Goal: Book appointment/travel/reservation

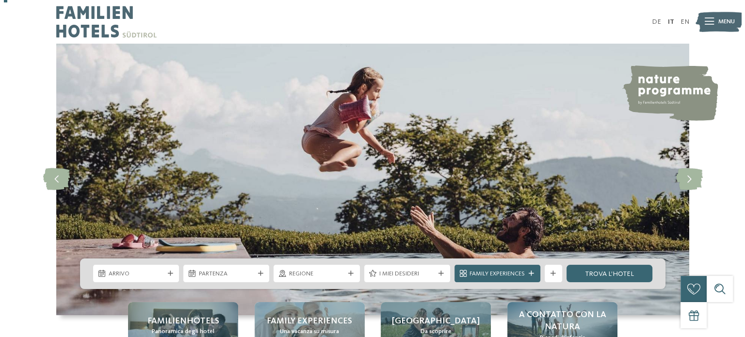
scroll to position [97, 0]
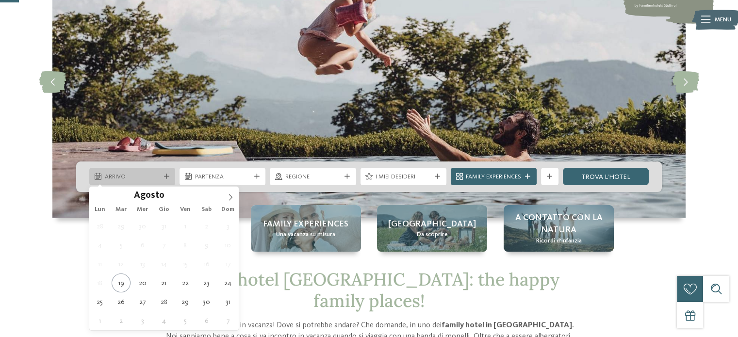
click at [146, 172] on div "Arrivo" at bounding box center [132, 176] width 86 height 17
type div "23.08.2025"
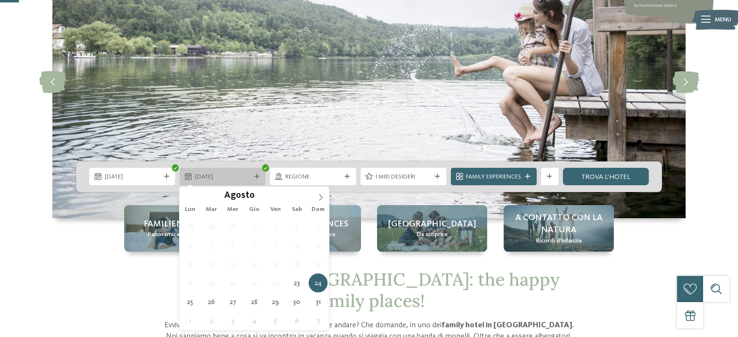
click at [233, 180] on span "24.08.2025" at bounding box center [222, 177] width 55 height 9
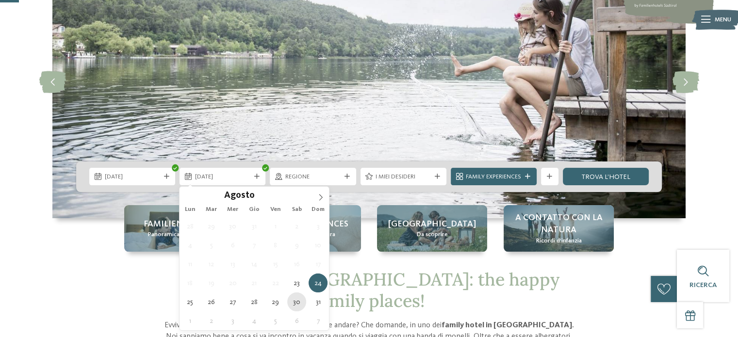
type div "30.08.2025"
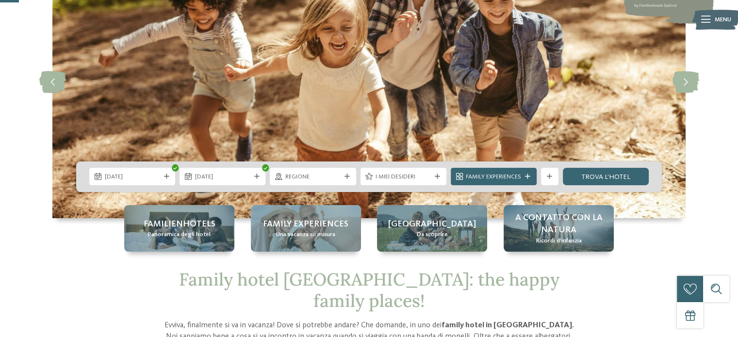
click at [309, 178] on span "Regione" at bounding box center [312, 177] width 55 height 9
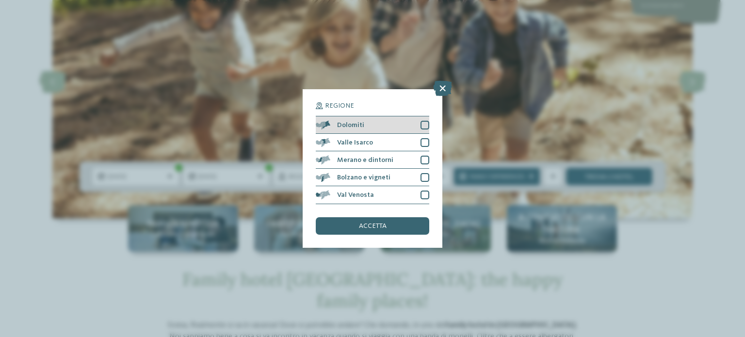
click at [424, 128] on div at bounding box center [425, 125] width 9 height 9
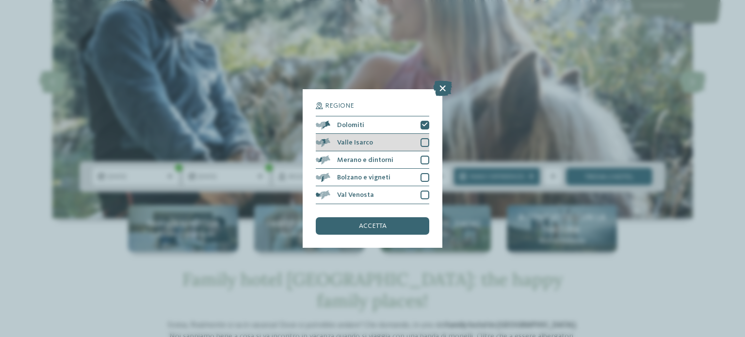
click at [425, 139] on div at bounding box center [425, 142] width 9 height 9
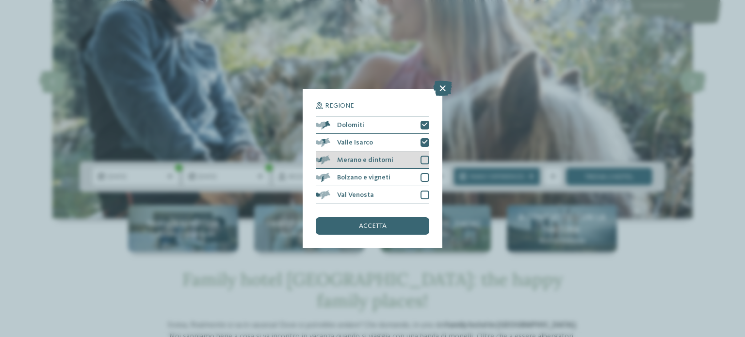
click at [422, 155] on div "Merano e dintorni" at bounding box center [373, 159] width 114 height 17
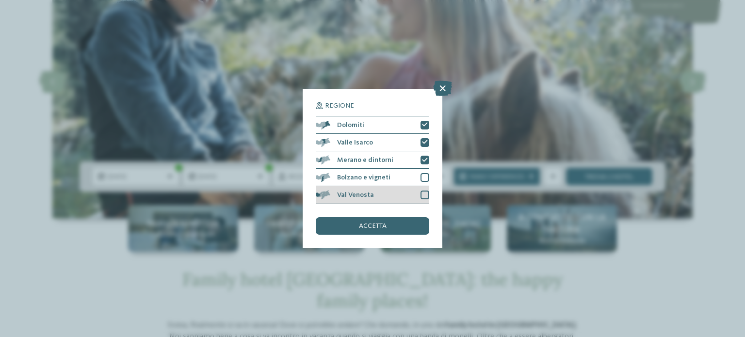
click at [426, 197] on div at bounding box center [425, 195] width 9 height 9
click at [406, 226] on div "accetta" at bounding box center [373, 225] width 114 height 17
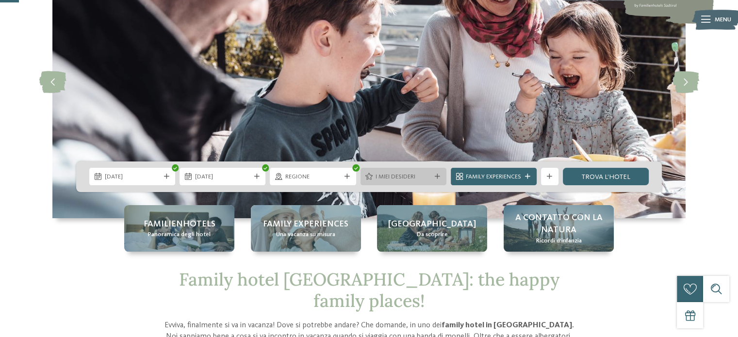
click at [411, 172] on div "I miei desideri" at bounding box center [404, 176] width 60 height 9
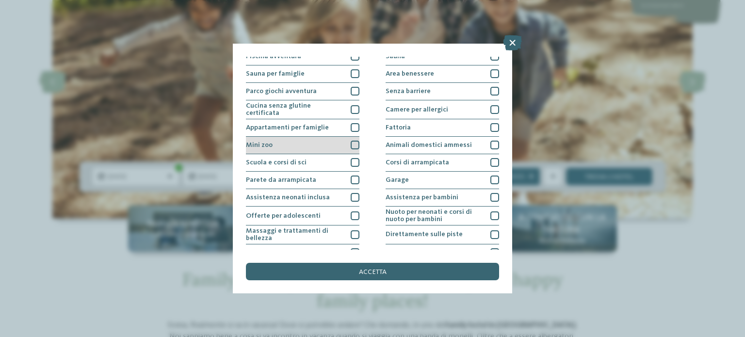
scroll to position [25, 0]
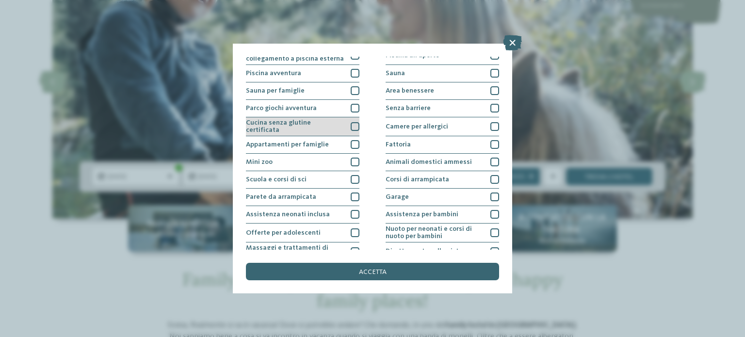
click at [320, 131] on div "Cucina senza glutine certificata" at bounding box center [303, 126] width 114 height 19
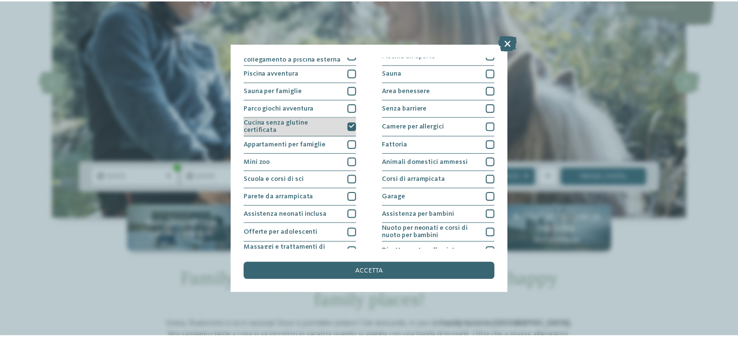
scroll to position [0, 0]
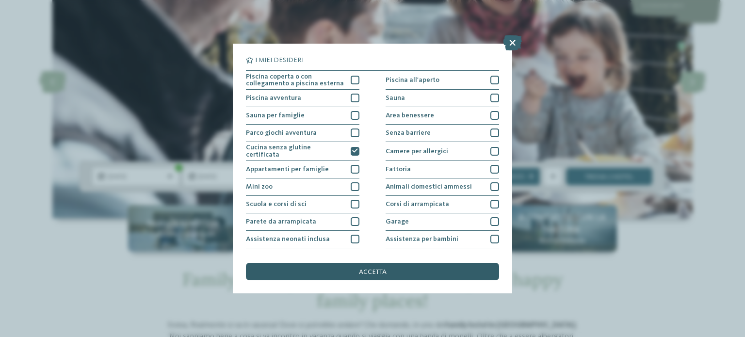
click at [377, 272] on span "accetta" at bounding box center [373, 272] width 28 height 7
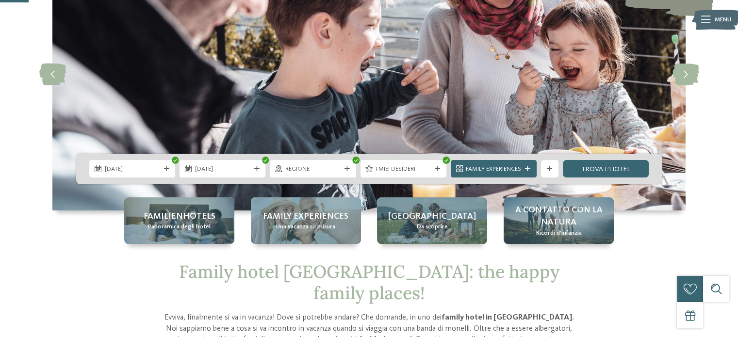
scroll to position [97, 0]
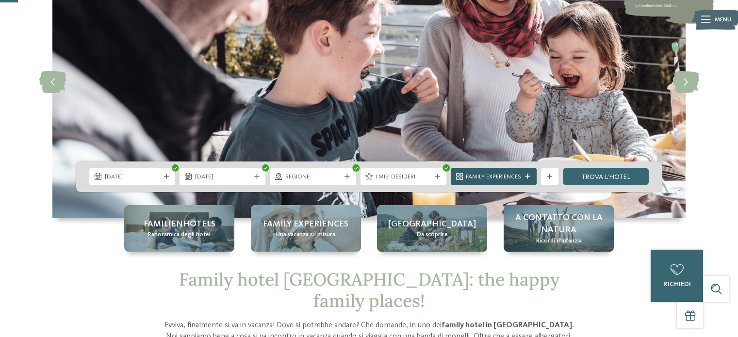
click at [499, 177] on span "Family Experiences" at bounding box center [493, 177] width 55 height 9
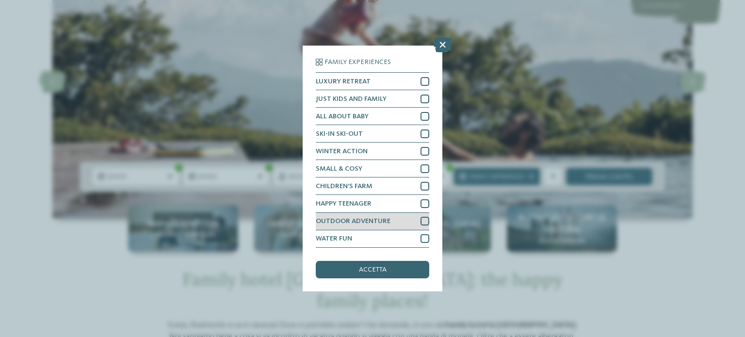
click at [372, 218] on span "OUTDOOR ADVENTURE" at bounding box center [353, 221] width 75 height 7
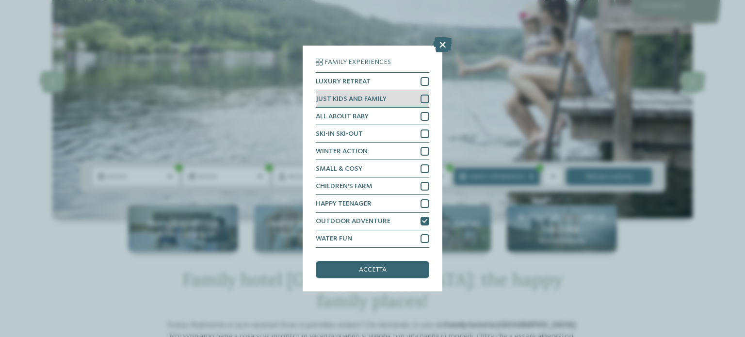
click at [392, 101] on div "JUST KIDS AND FAMILY" at bounding box center [373, 98] width 114 height 17
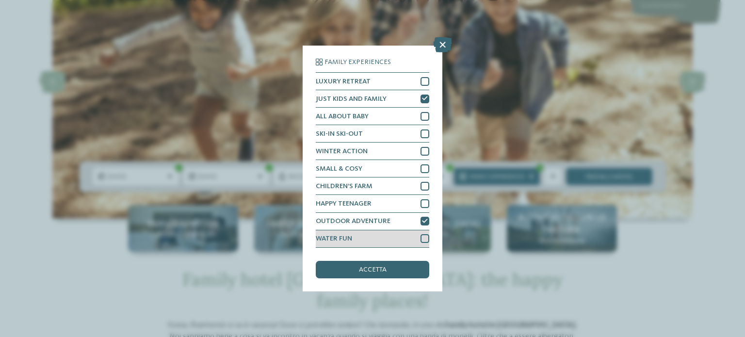
click at [367, 236] on div "WATER FUN" at bounding box center [373, 238] width 114 height 17
click at [382, 267] on span "accetta" at bounding box center [373, 269] width 28 height 7
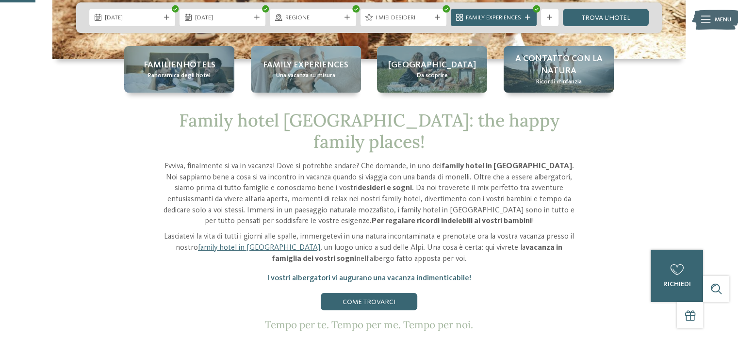
scroll to position [194, 0]
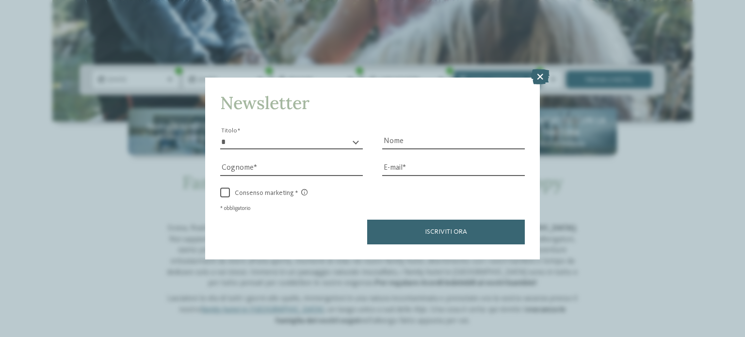
click at [345, 143] on select "* ****** ******* ******** ******" at bounding box center [291, 142] width 143 height 15
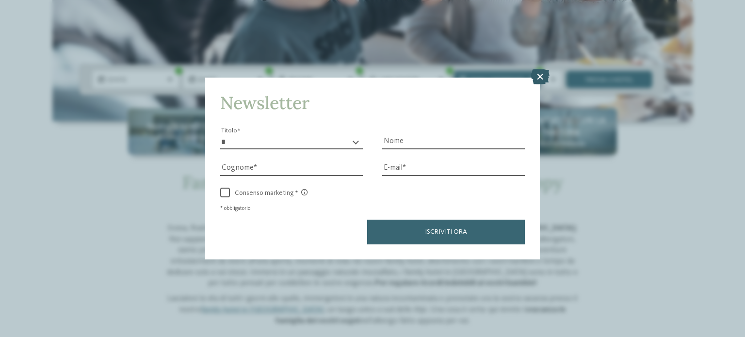
click at [545, 77] on icon at bounding box center [540, 77] width 19 height 16
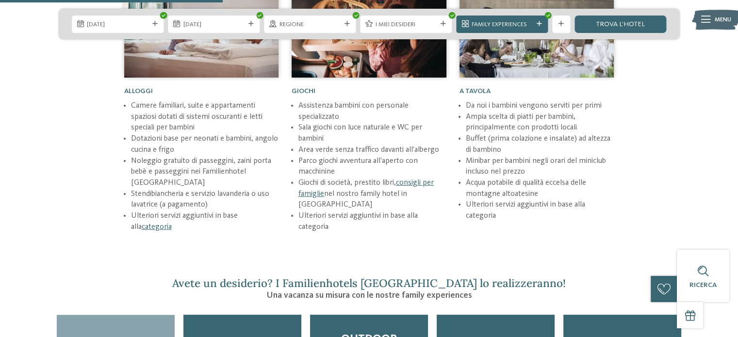
scroll to position [1068, 0]
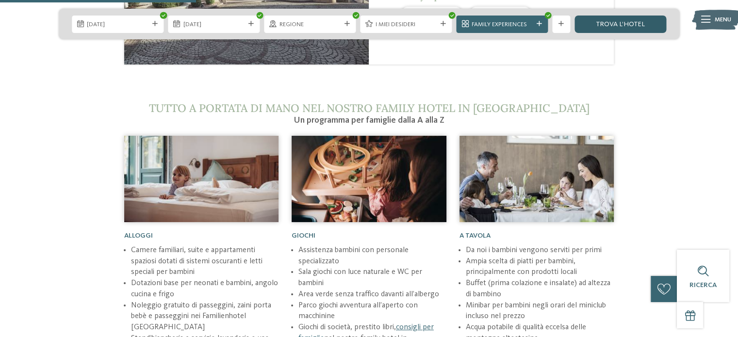
click at [644, 25] on link "trova l’hotel" at bounding box center [621, 24] width 92 height 17
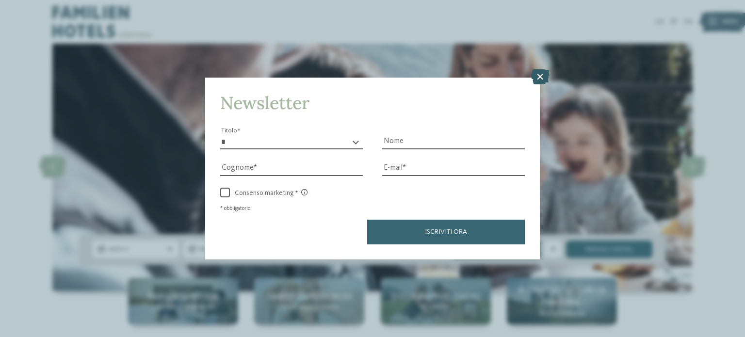
click at [547, 76] on icon at bounding box center [540, 77] width 19 height 16
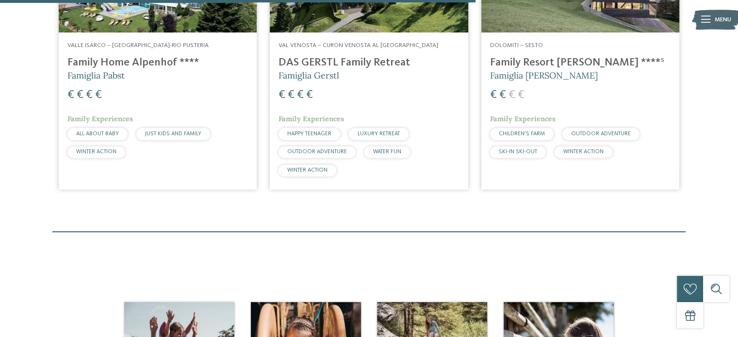
scroll to position [336, 0]
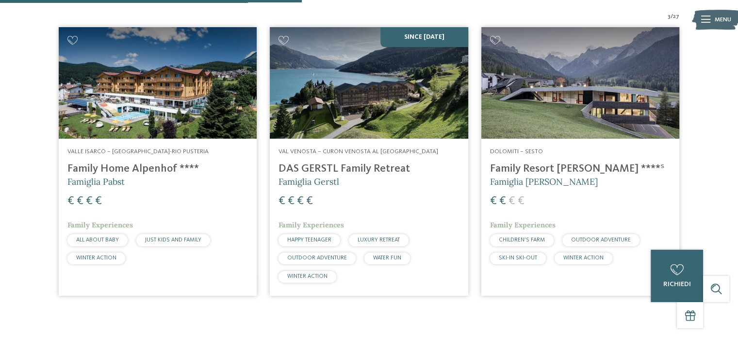
click at [563, 104] on img at bounding box center [580, 83] width 198 height 112
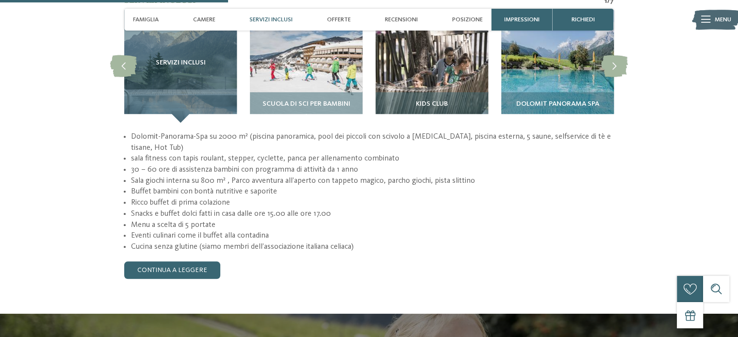
scroll to position [873, 0]
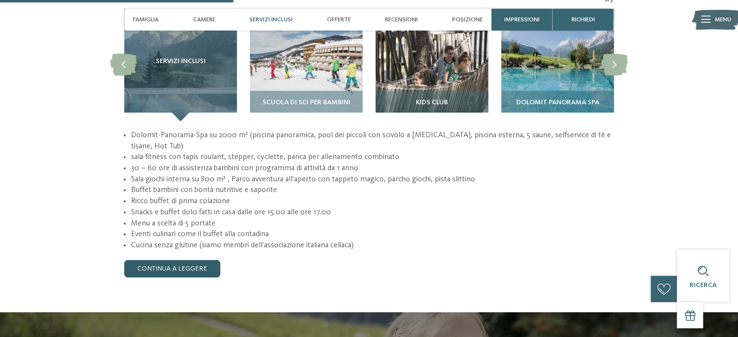
click at [201, 260] on link "continua a leggere" at bounding box center [172, 268] width 96 height 17
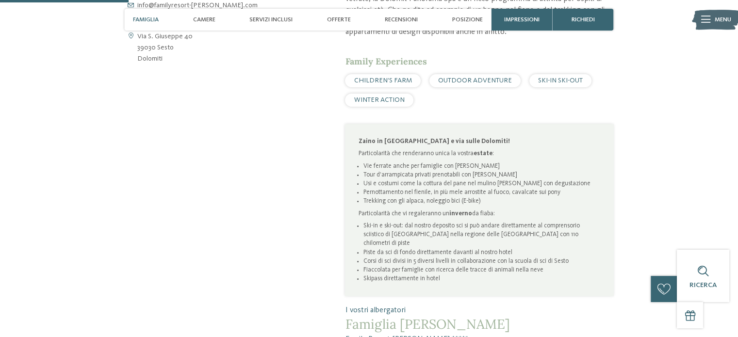
scroll to position [291, 0]
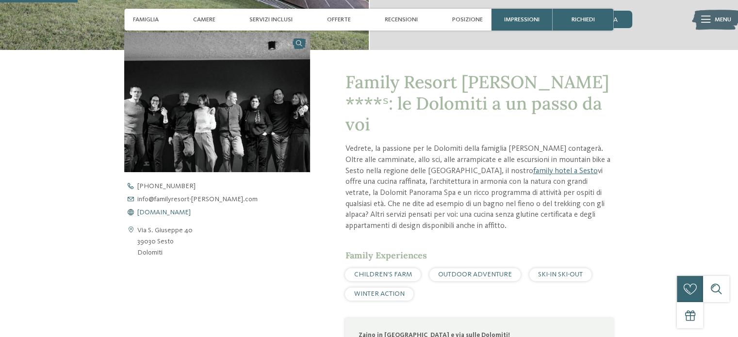
click at [165, 212] on span "[DOMAIN_NAME]" at bounding box center [163, 212] width 53 height 7
